Goal: Use online tool/utility: Utilize a website feature to perform a specific function

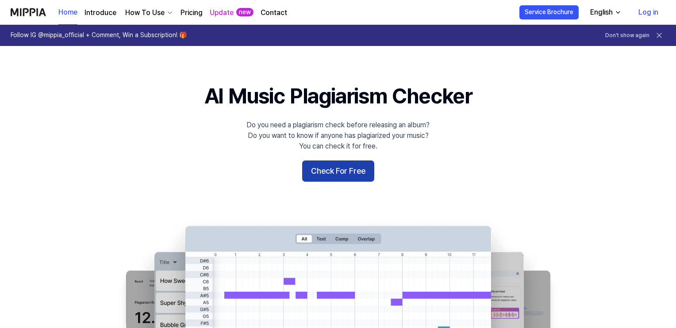
click at [336, 173] on button "Check For Free" at bounding box center [338, 171] width 72 height 21
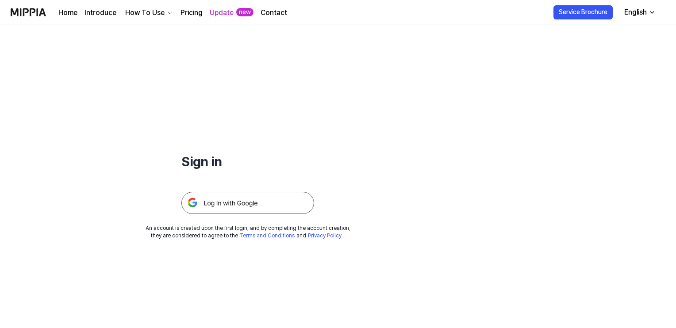
click at [222, 200] on img at bounding box center [247, 203] width 133 height 22
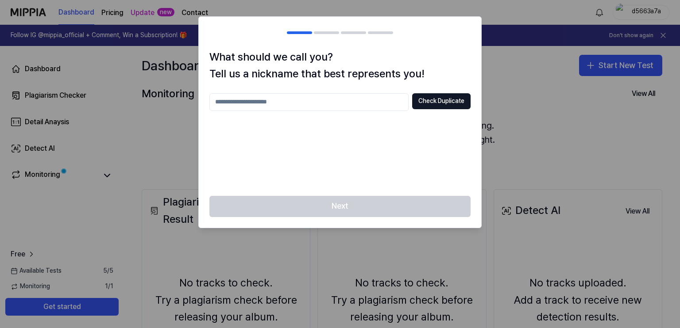
click at [304, 96] on input "text" at bounding box center [308, 102] width 199 height 18
type input "***"
click at [439, 100] on button "Check Duplicate" at bounding box center [441, 101] width 58 height 16
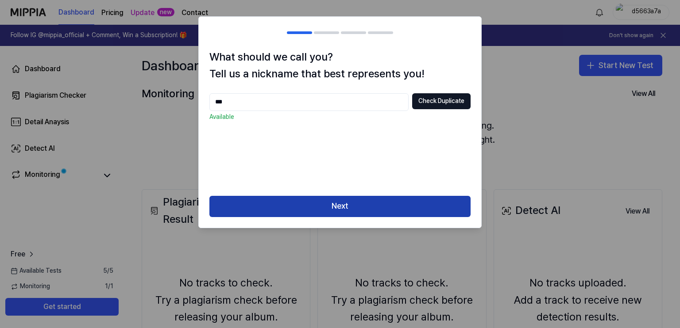
click at [358, 206] on button "Next" at bounding box center [339, 206] width 261 height 21
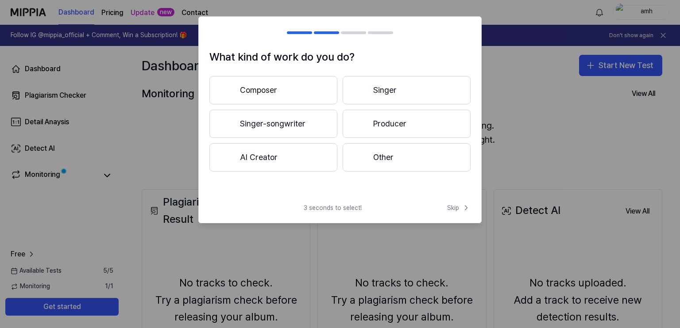
click at [379, 156] on button "Other" at bounding box center [406, 157] width 128 height 28
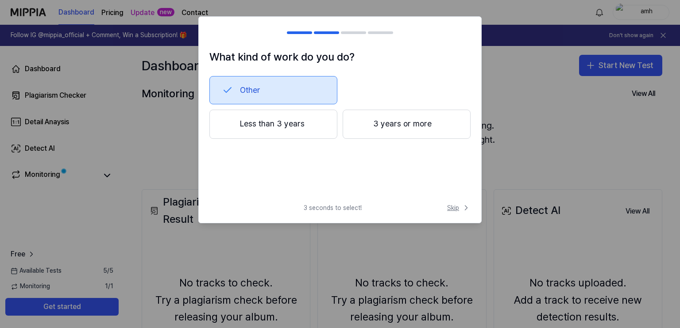
click at [452, 210] on span "Skip" at bounding box center [458, 208] width 23 height 9
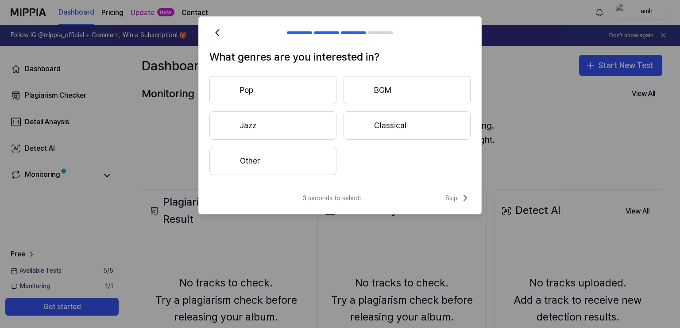
click at [297, 100] on button "Pop" at bounding box center [272, 90] width 127 height 28
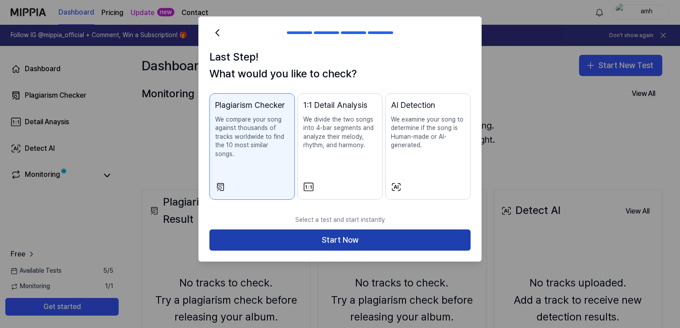
click at [372, 230] on button "Start Now" at bounding box center [339, 240] width 261 height 21
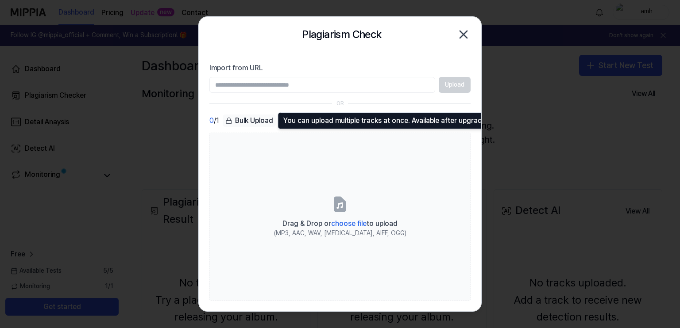
click at [256, 120] on div "Bulk Upload" at bounding box center [249, 121] width 53 height 12
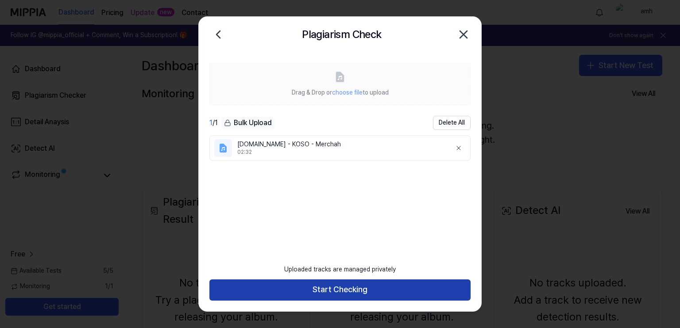
click at [332, 286] on button "Start Checking" at bounding box center [339, 290] width 261 height 21
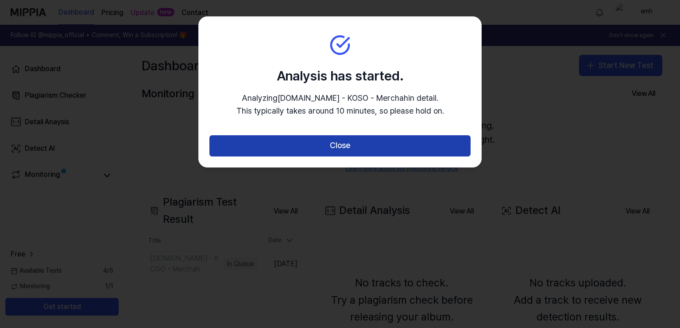
click at [358, 146] on button "Close" at bounding box center [339, 145] width 261 height 21
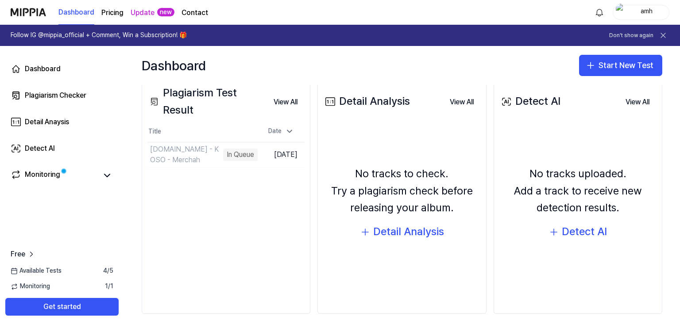
scroll to position [112, 0]
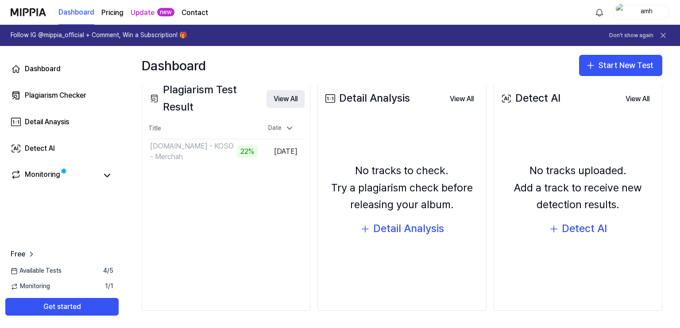
click at [282, 98] on button "View All" at bounding box center [285, 99] width 38 height 18
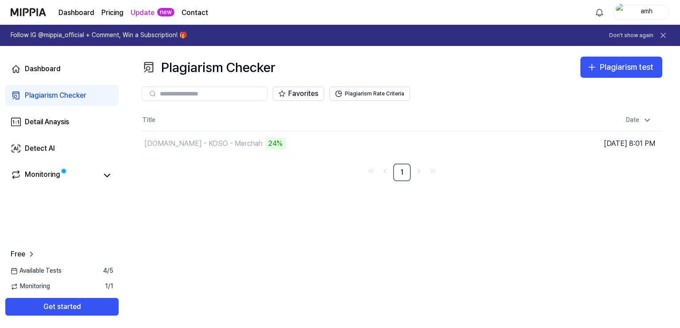
click at [84, 97] on div "Plagiarism Checker" at bounding box center [56, 95] width 62 height 11
click at [598, 66] on button "Plagiarism test" at bounding box center [621, 67] width 82 height 21
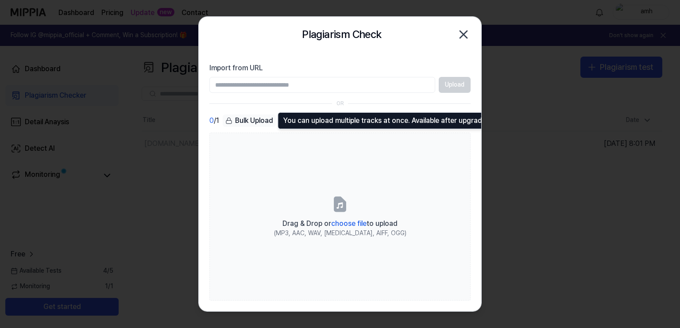
click at [227, 118] on icon at bounding box center [228, 120] width 7 height 7
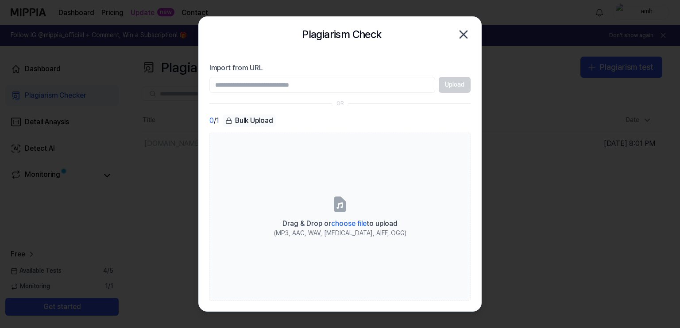
click at [227, 120] on rect at bounding box center [228, 121] width 5 height 3
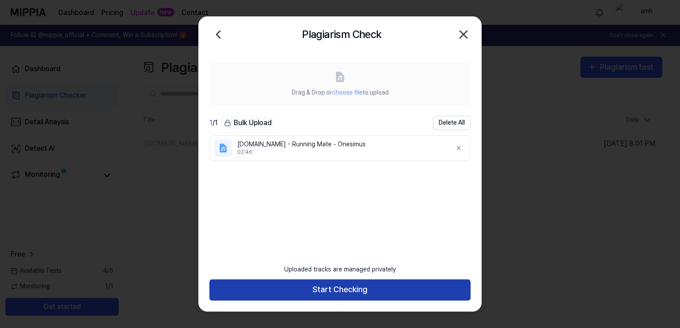
click at [342, 289] on button "Start Checking" at bounding box center [339, 290] width 261 height 21
click at [319, 290] on button "Start Checking" at bounding box center [339, 290] width 261 height 21
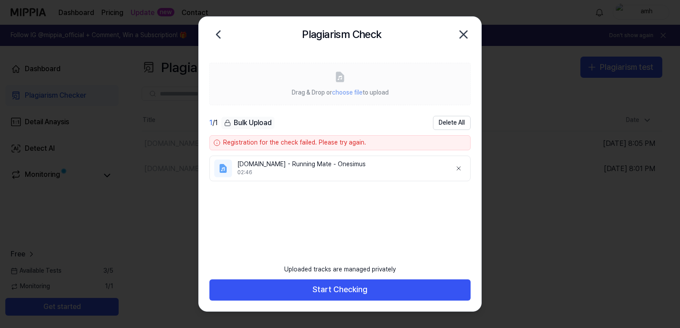
click at [465, 35] on icon "button" at bounding box center [463, 34] width 14 height 14
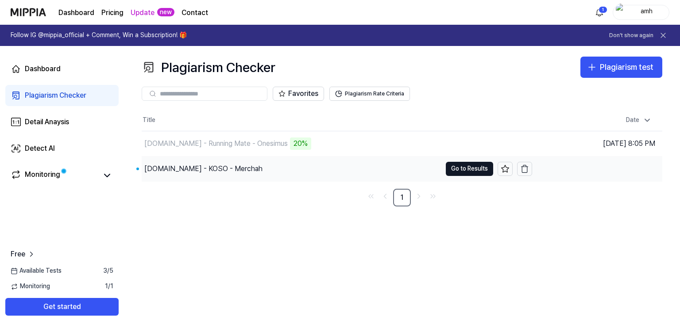
click at [209, 173] on div "[DOMAIN_NAME] - KOSO - Merchah" at bounding box center [203, 169] width 118 height 11
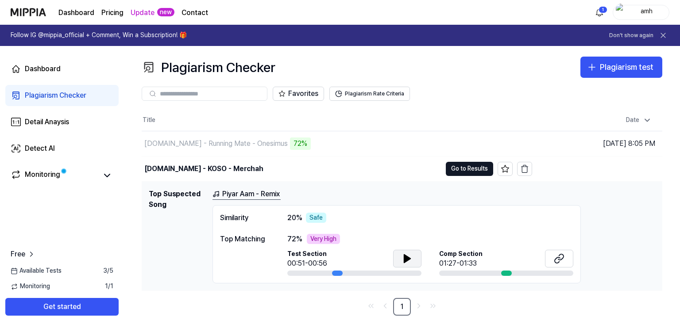
click at [410, 261] on icon at bounding box center [407, 259] width 11 height 11
click at [418, 255] on button at bounding box center [407, 259] width 28 height 18
click at [504, 273] on div at bounding box center [506, 273] width 11 height 5
click at [552, 257] on button at bounding box center [559, 259] width 28 height 18
